Goal: Transaction & Acquisition: Purchase product/service

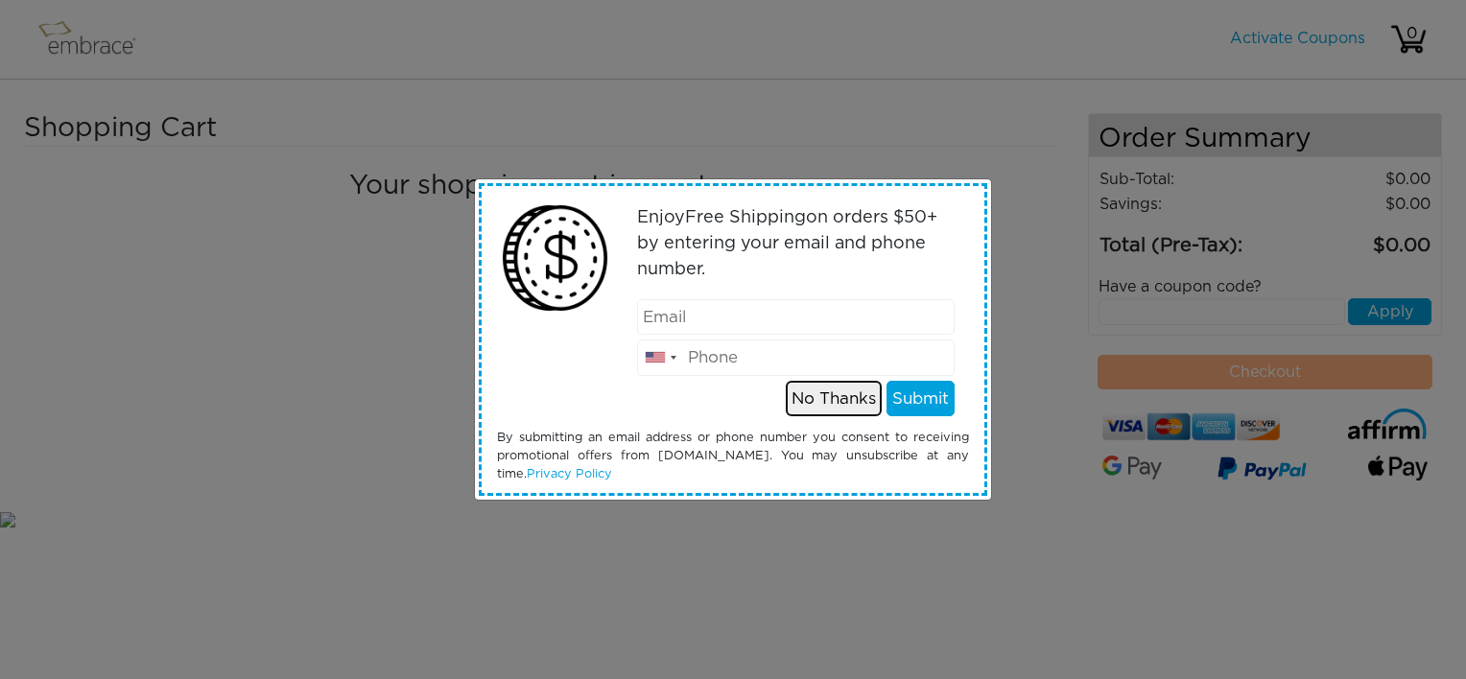
click at [827, 398] on button "No Thanks" at bounding box center [834, 399] width 96 height 36
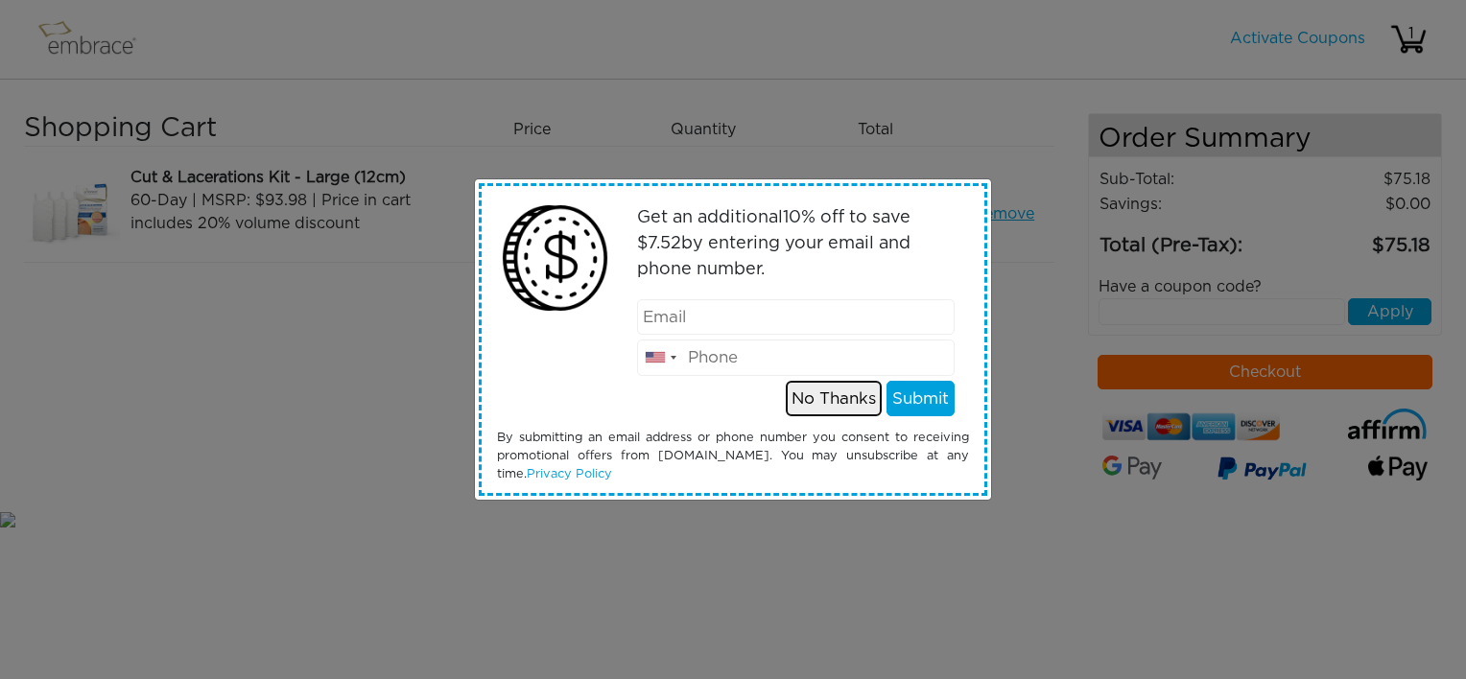
click at [814, 394] on button "No Thanks" at bounding box center [834, 399] width 96 height 36
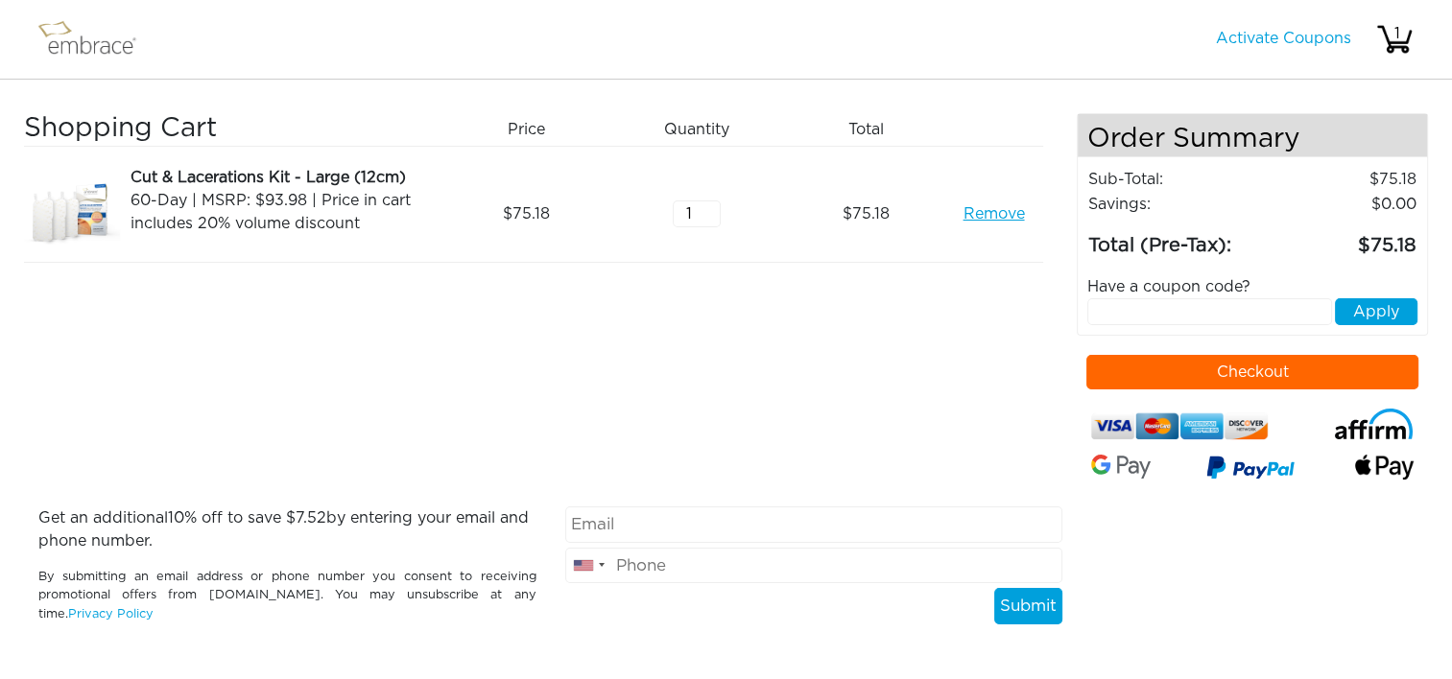
click at [1100, 373] on button "Checkout" at bounding box center [1252, 372] width 332 height 35
type input "2"
click at [710, 207] on input "2" at bounding box center [697, 214] width 48 height 27
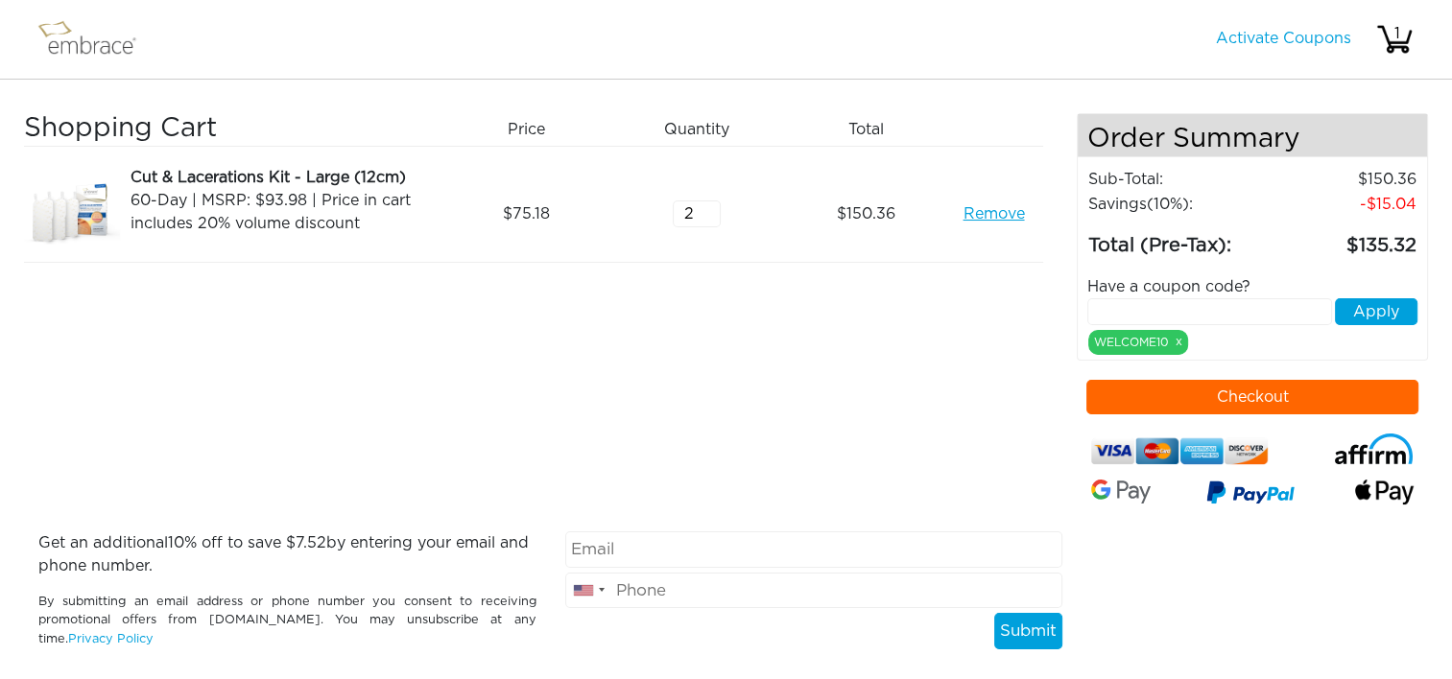
click at [1137, 311] on input "text" at bounding box center [1209, 311] width 244 height 27
type input "DOUBLETHEFUN"
click at [1384, 307] on button "Apply" at bounding box center [1376, 311] width 83 height 27
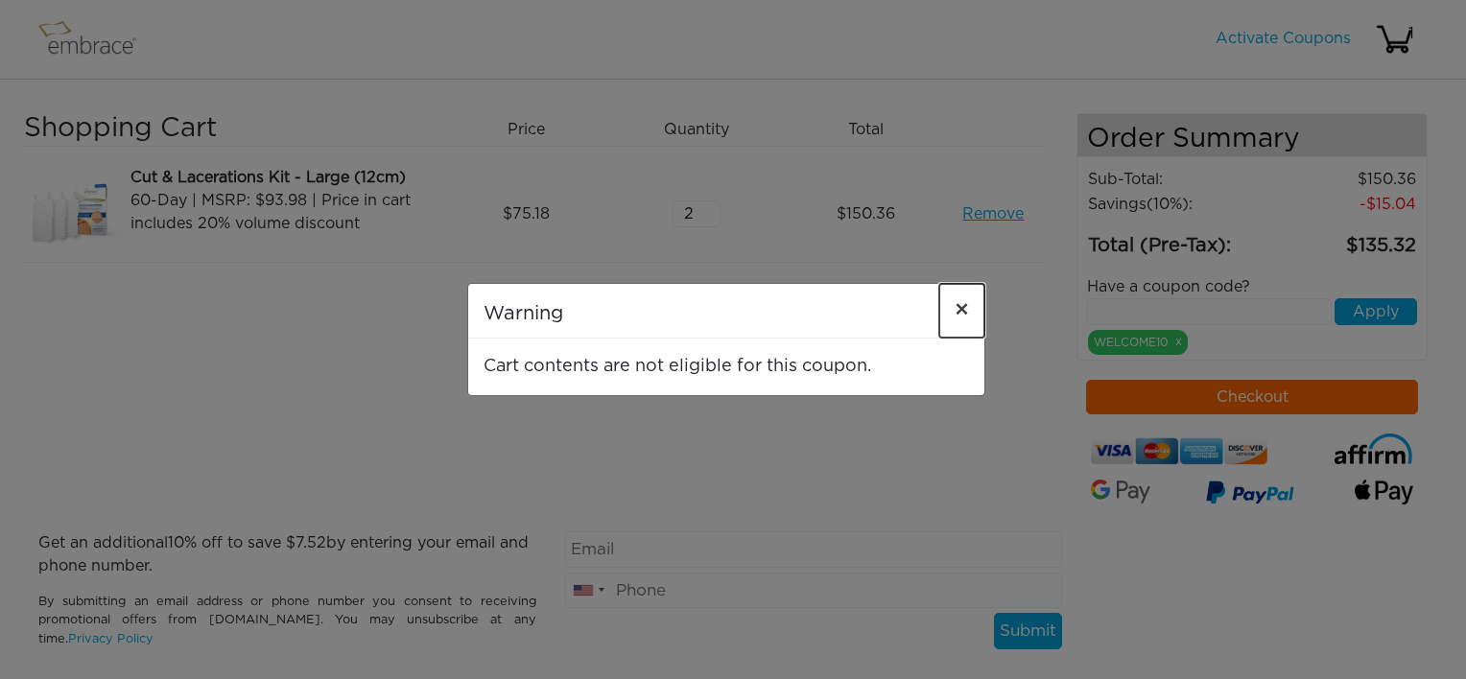
click at [965, 312] on span "×" at bounding box center [962, 310] width 14 height 23
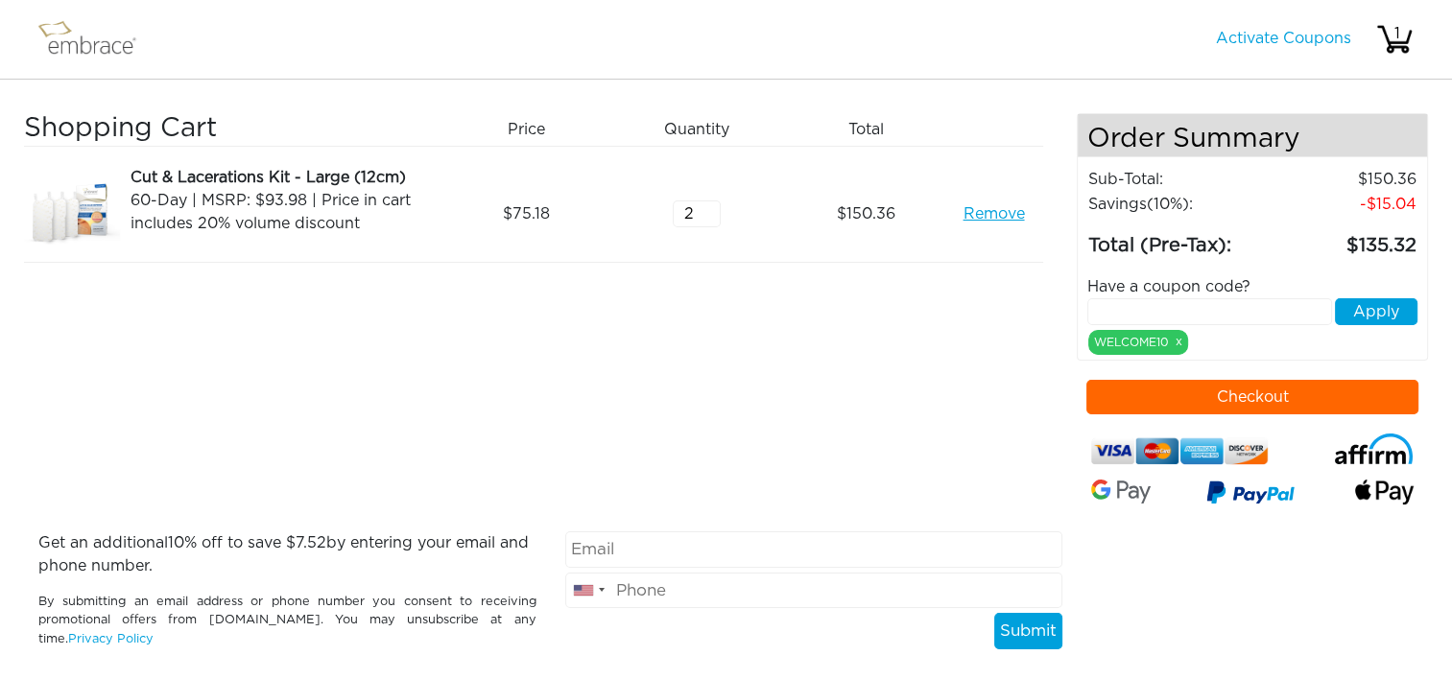
click at [65, 31] on img at bounding box center [96, 39] width 125 height 48
click at [90, 40] on img at bounding box center [96, 39] width 125 height 48
click at [89, 40] on img at bounding box center [96, 39] width 125 height 48
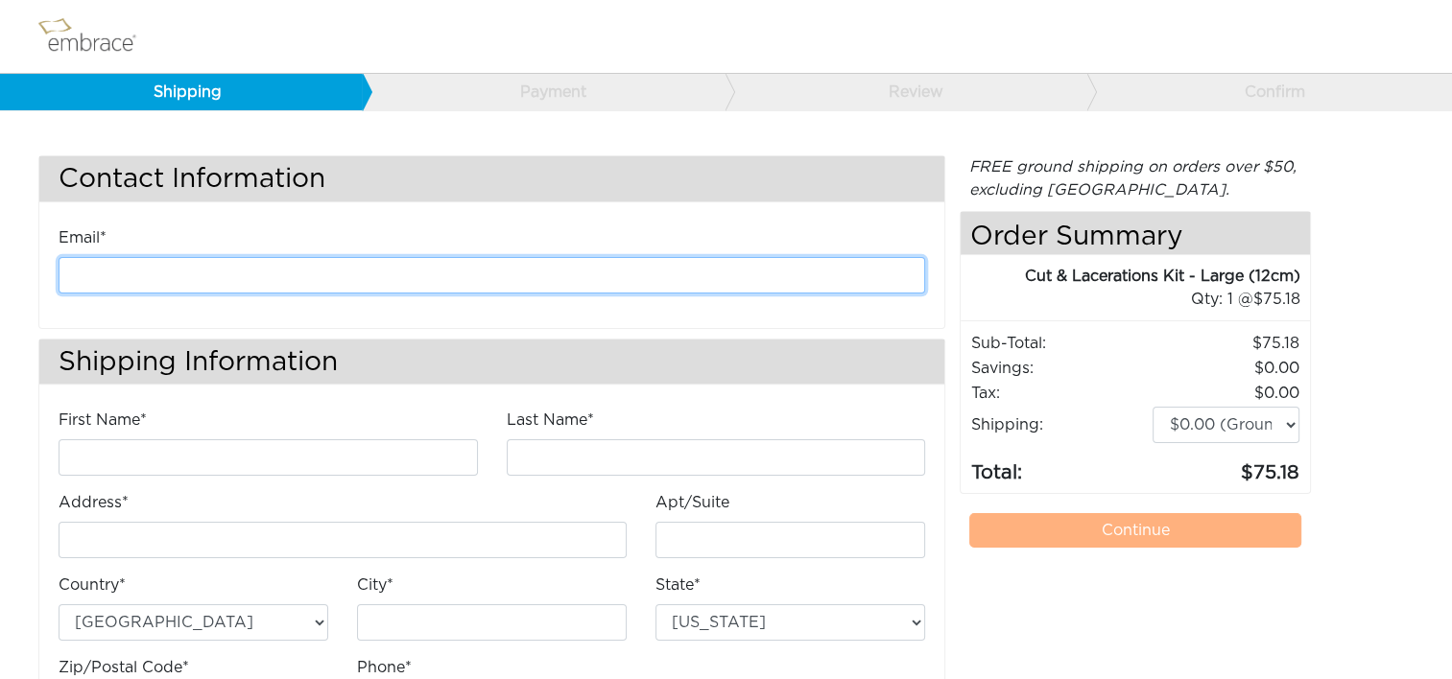
click at [324, 272] on input "email" at bounding box center [492, 275] width 866 height 36
type input "kanderson@diligenthealthsolutions.com"
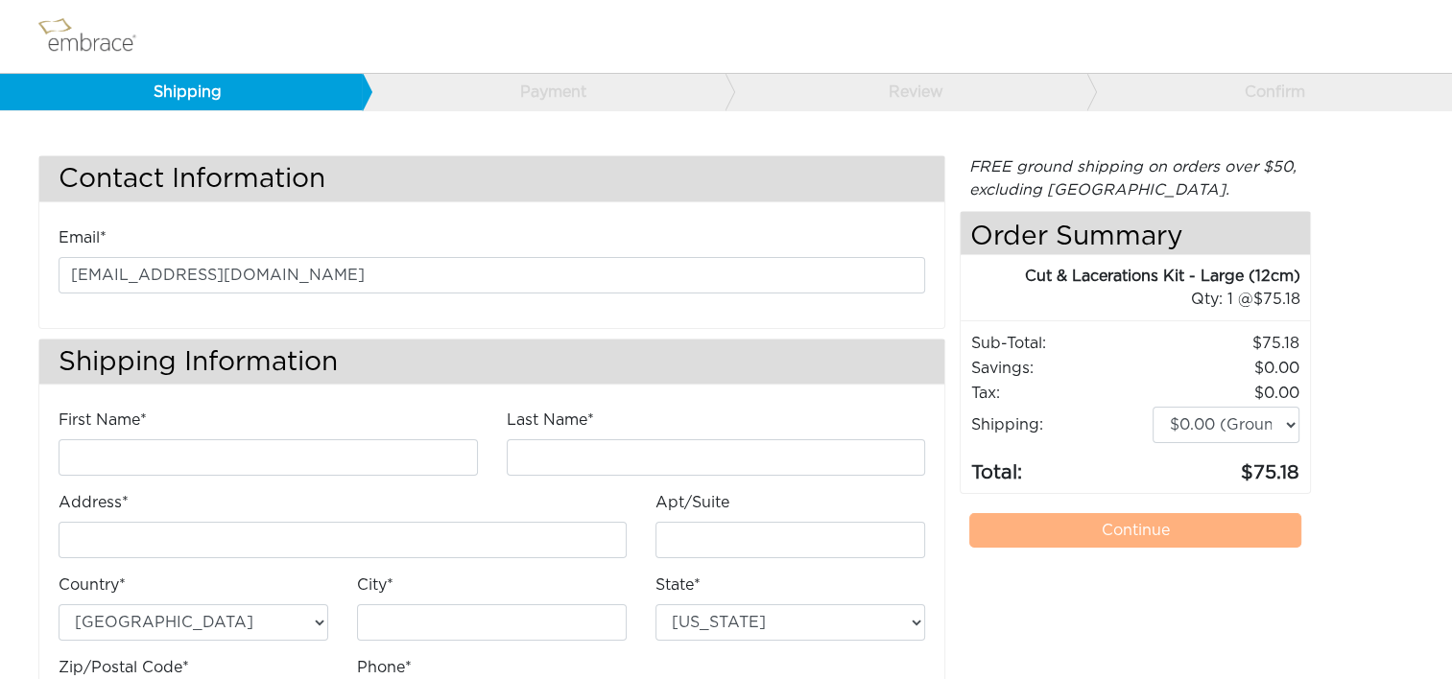
type input "Kathleen"
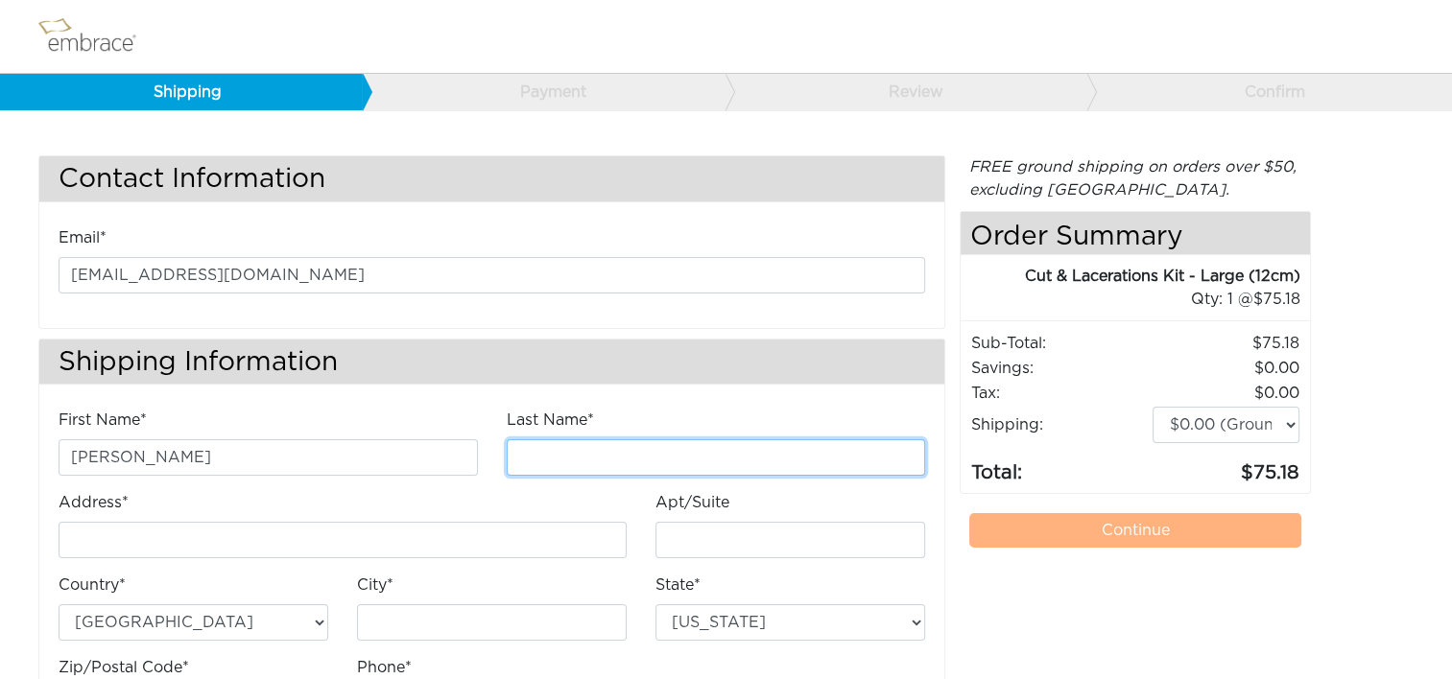
type input "Anderson"
type input "4200 Lafayette Center Drive"
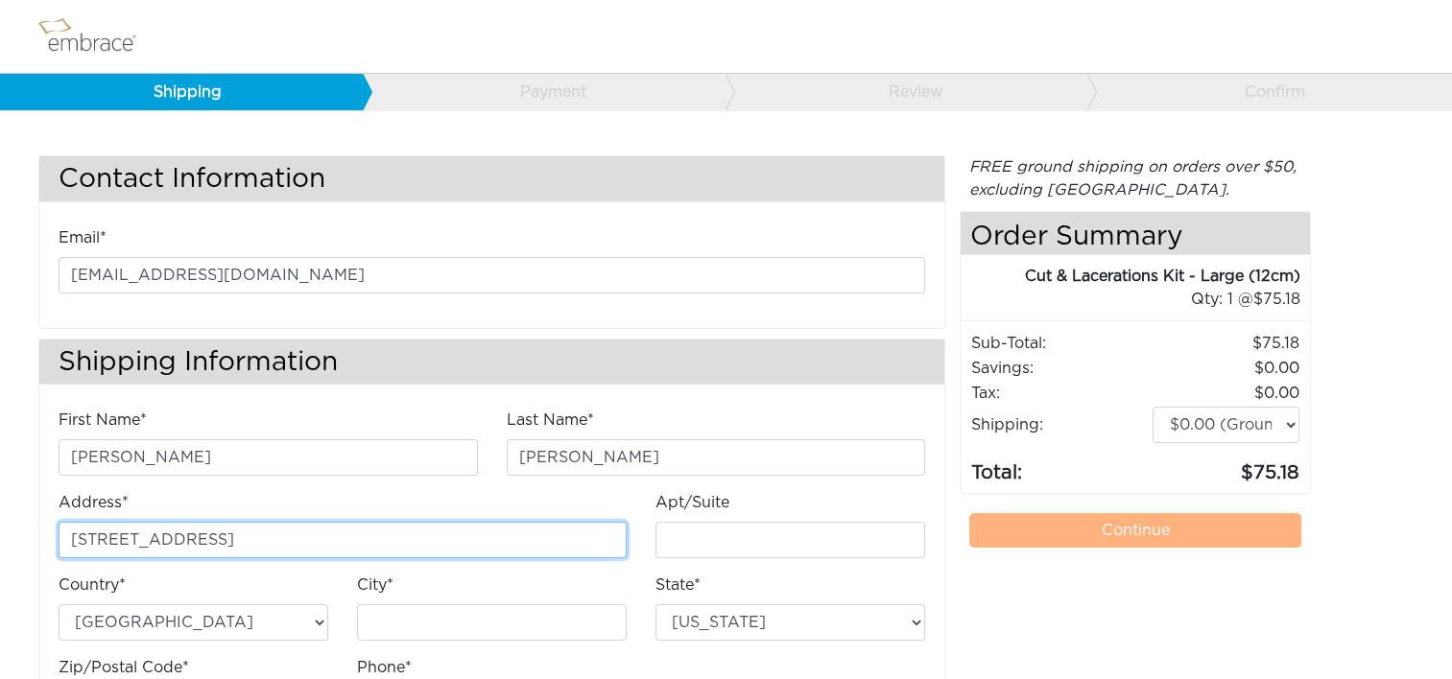
type input "E"
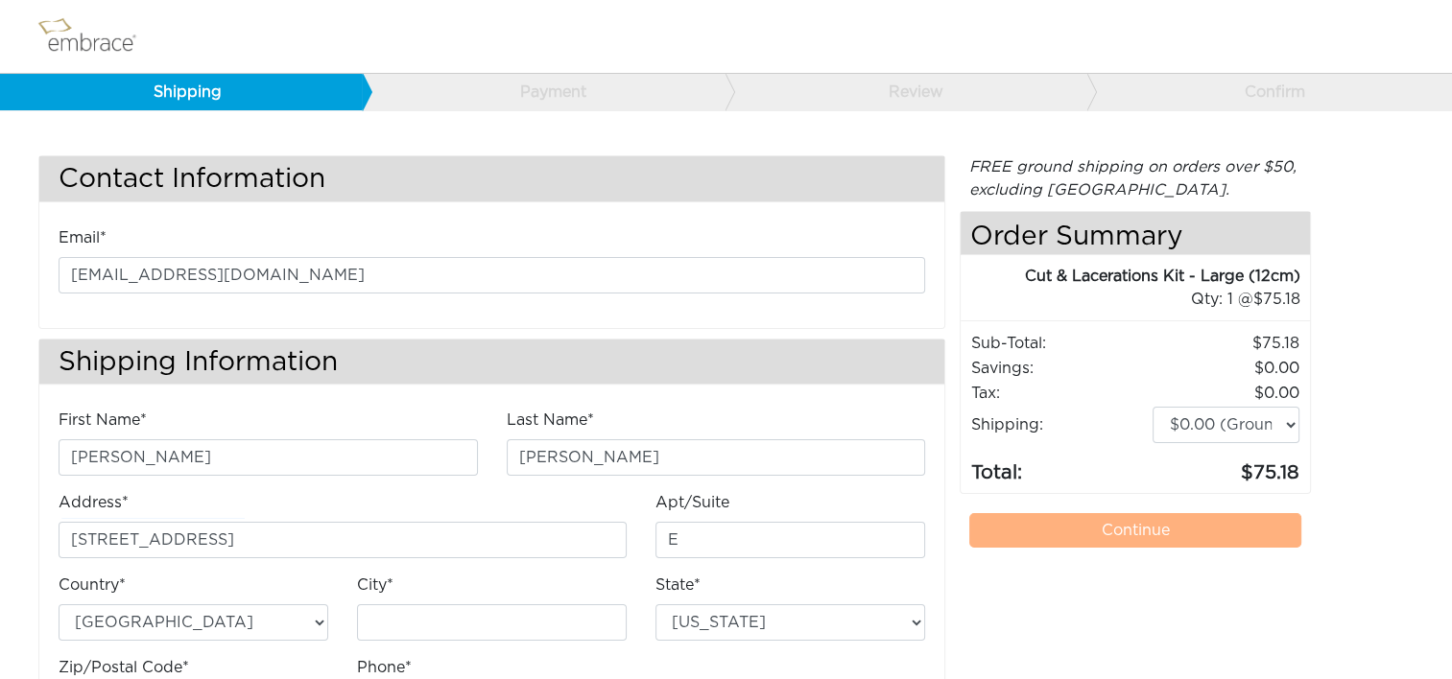
type input "Chantilly"
select select "VA"
type input "20151"
type input "7034490520"
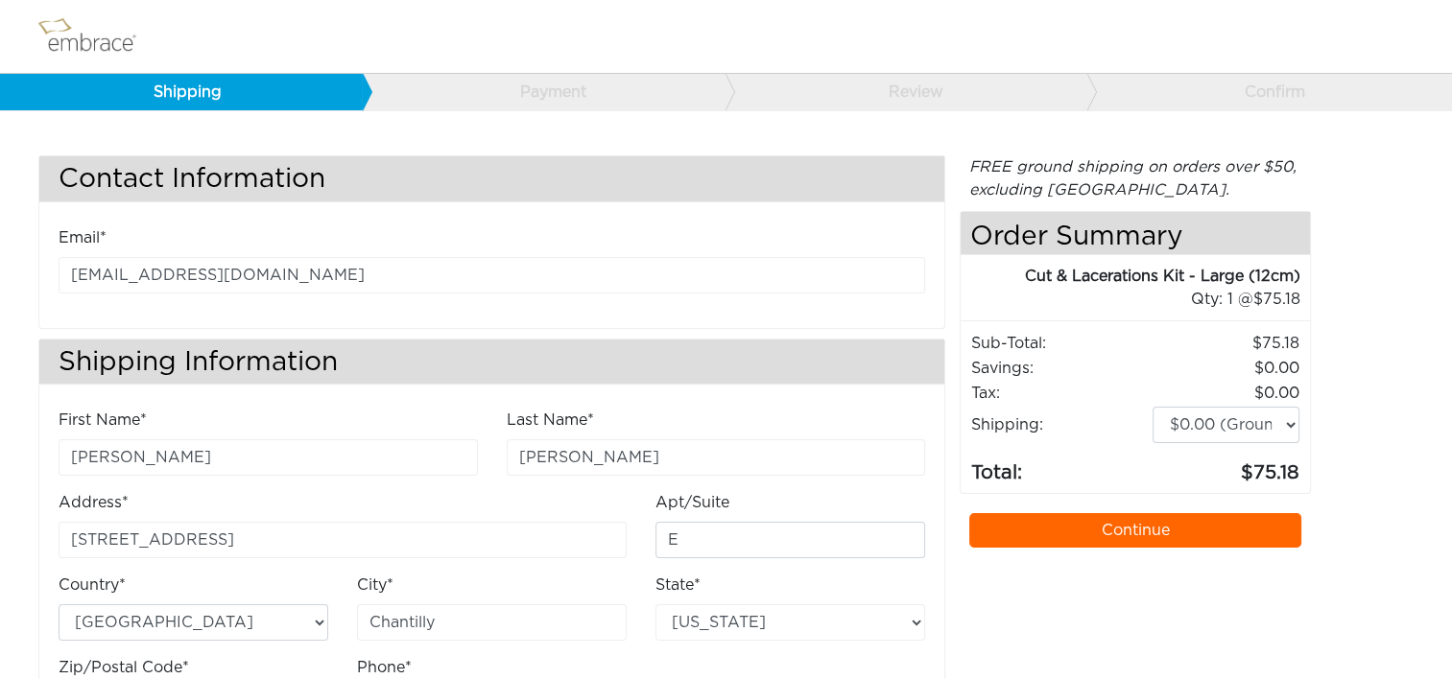
click at [1162, 528] on link "Continue" at bounding box center [1135, 530] width 332 height 35
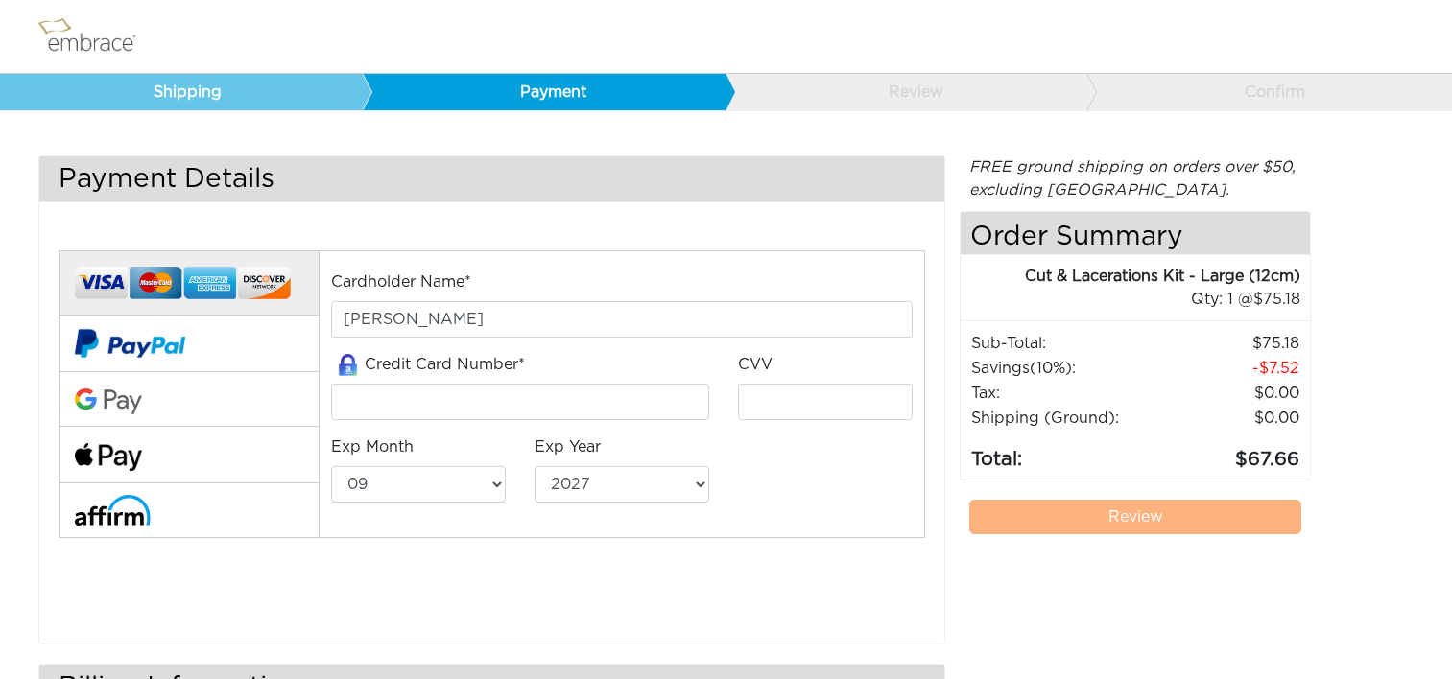
select select "9"
select select "2027"
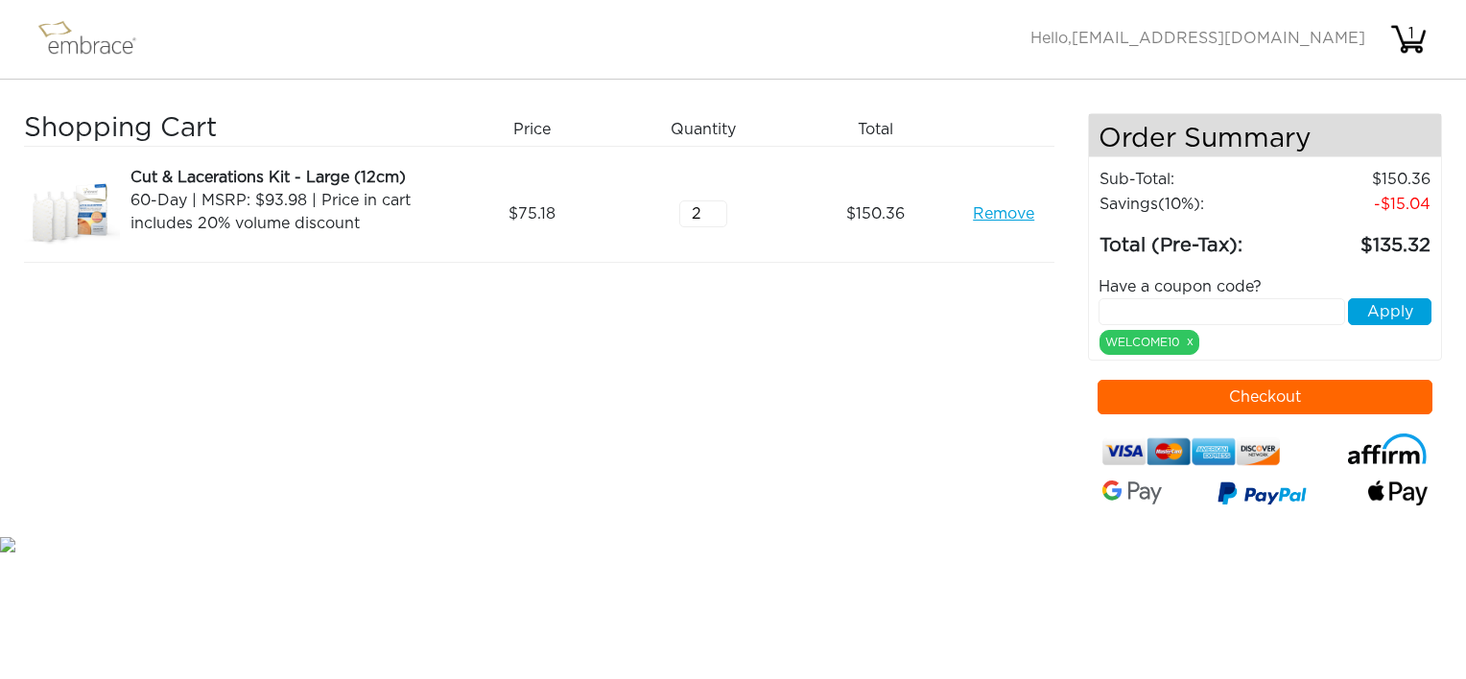
click at [1120, 309] on input "text" at bounding box center [1222, 311] width 247 height 27
paste input "DOUBLETHEFUN"
type input "DOUBLETHEFUN"
click at [1388, 313] on button "Apply" at bounding box center [1389, 311] width 83 height 27
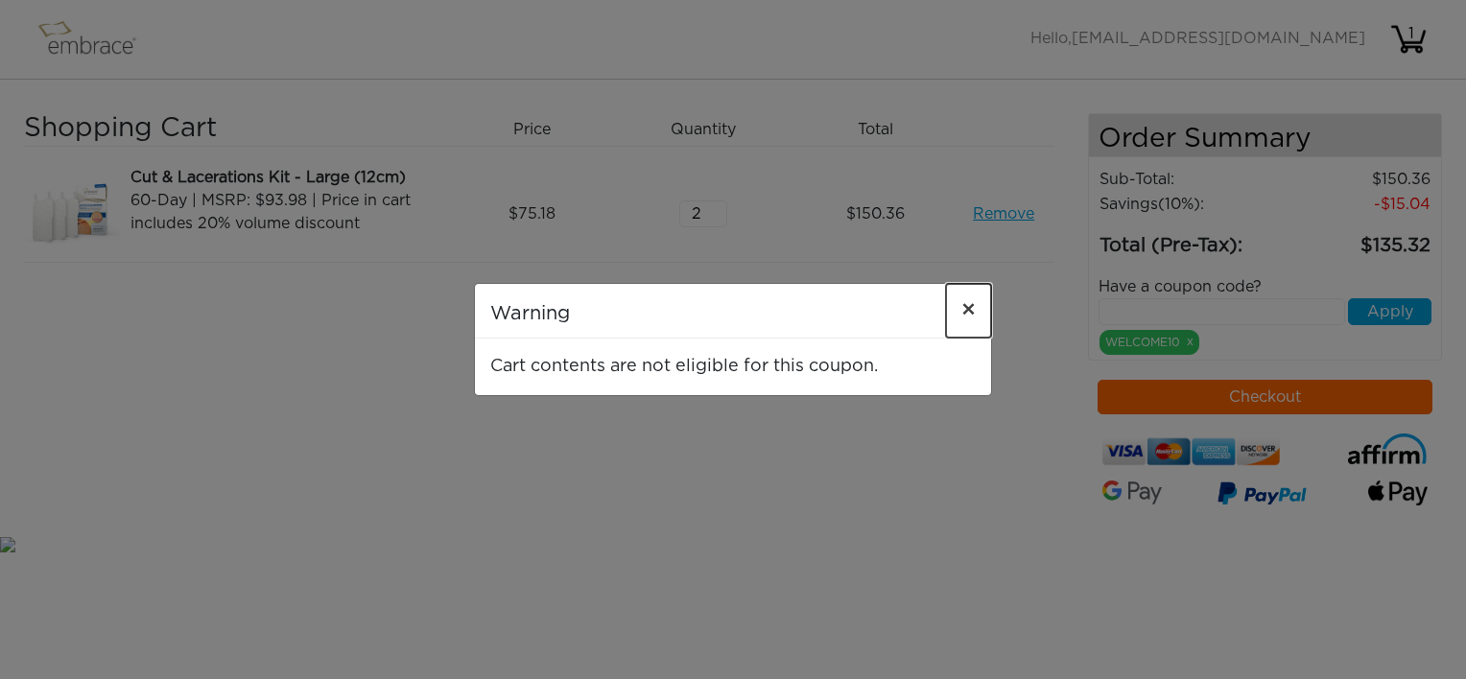
click at [968, 305] on span "×" at bounding box center [968, 310] width 14 height 23
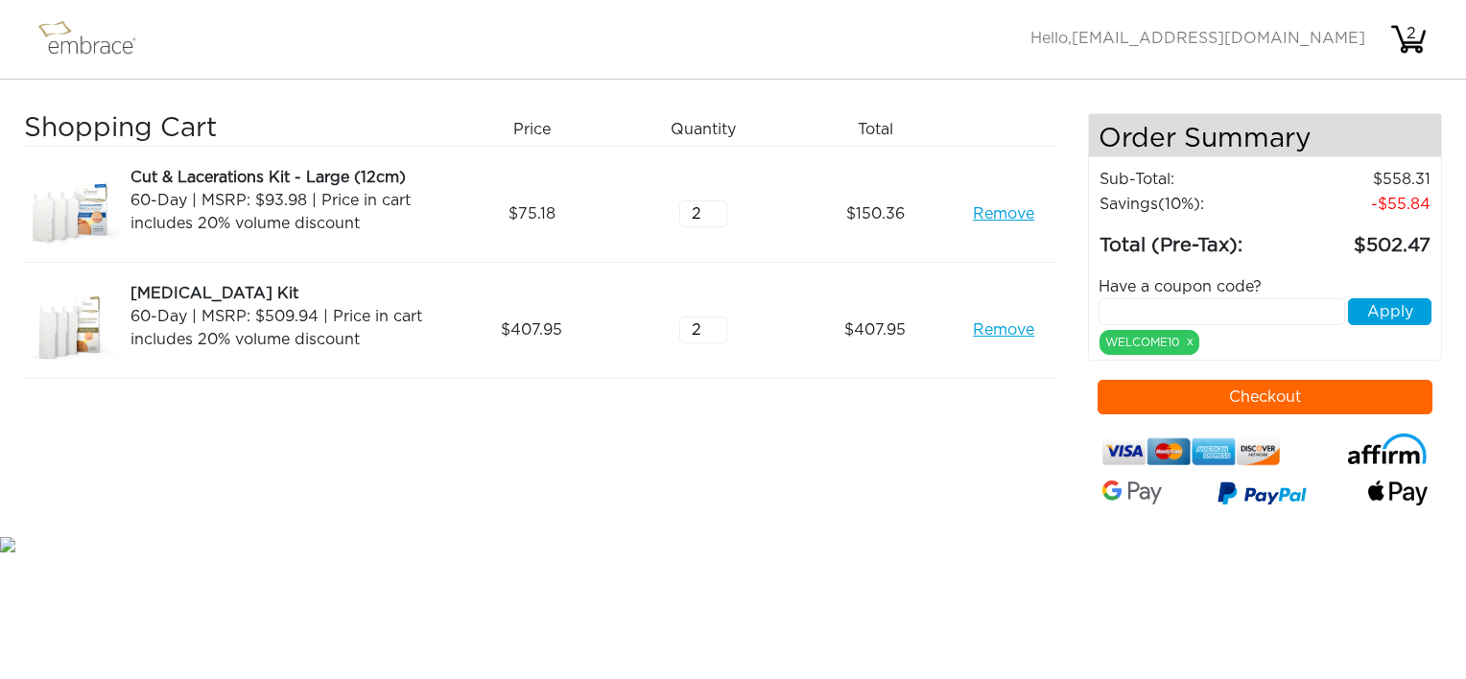
type input "2"
click at [715, 320] on input "2" at bounding box center [703, 330] width 48 height 27
click at [999, 213] on link "Remove" at bounding box center [1003, 213] width 61 height 23
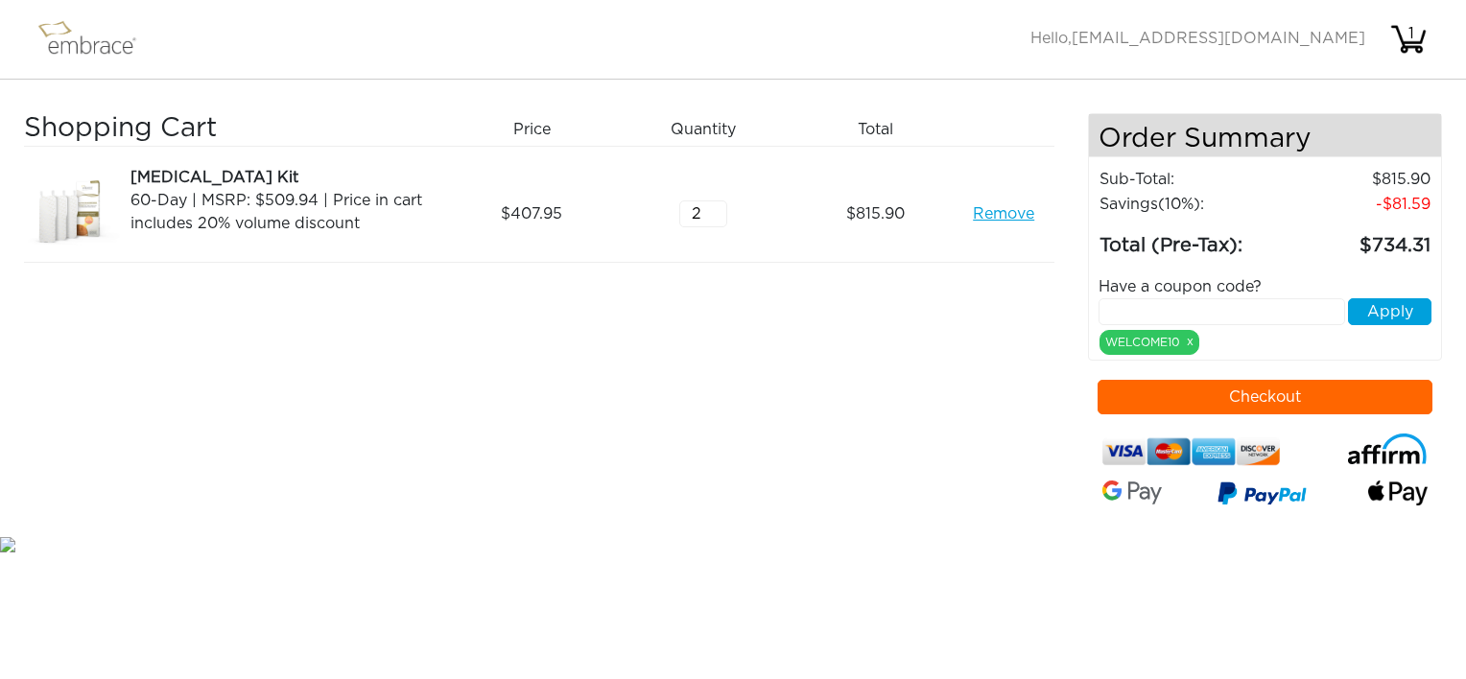
click at [1115, 310] on input "text" at bounding box center [1222, 311] width 247 height 27
paste input "DOUBLETHEFUN"
type input "DOUBLETHEFUN"
click at [1388, 312] on button "Apply" at bounding box center [1389, 311] width 83 height 27
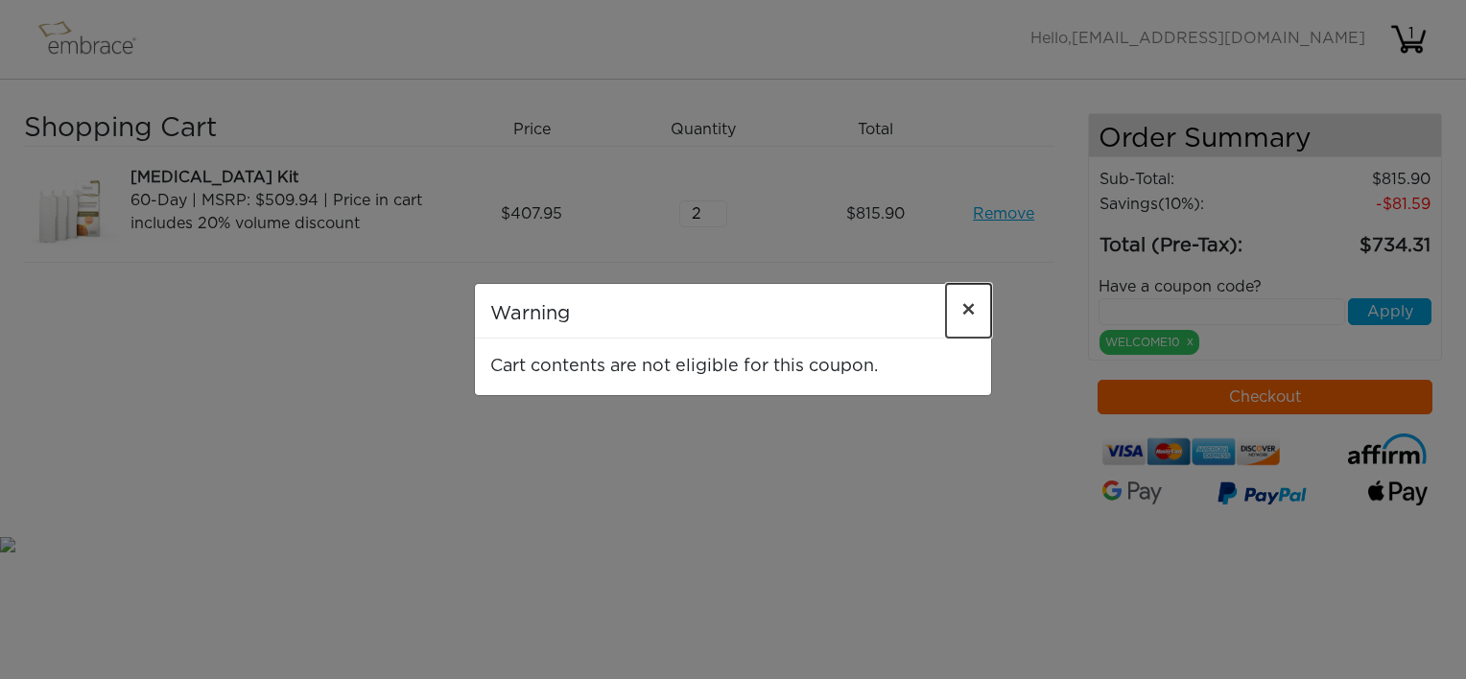
click at [963, 312] on span "×" at bounding box center [968, 310] width 14 height 23
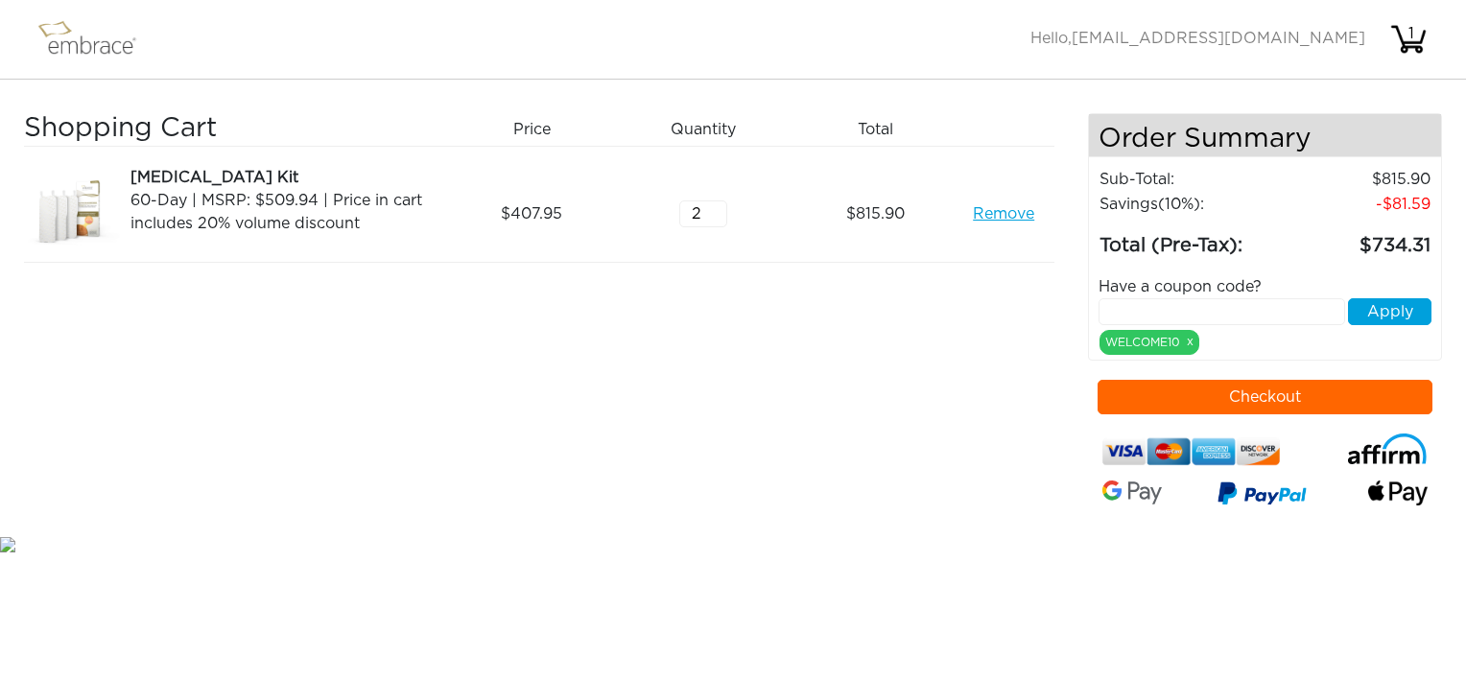
click at [1019, 214] on link "Remove" at bounding box center [1003, 213] width 61 height 23
